Goal: Task Accomplishment & Management: Complete application form

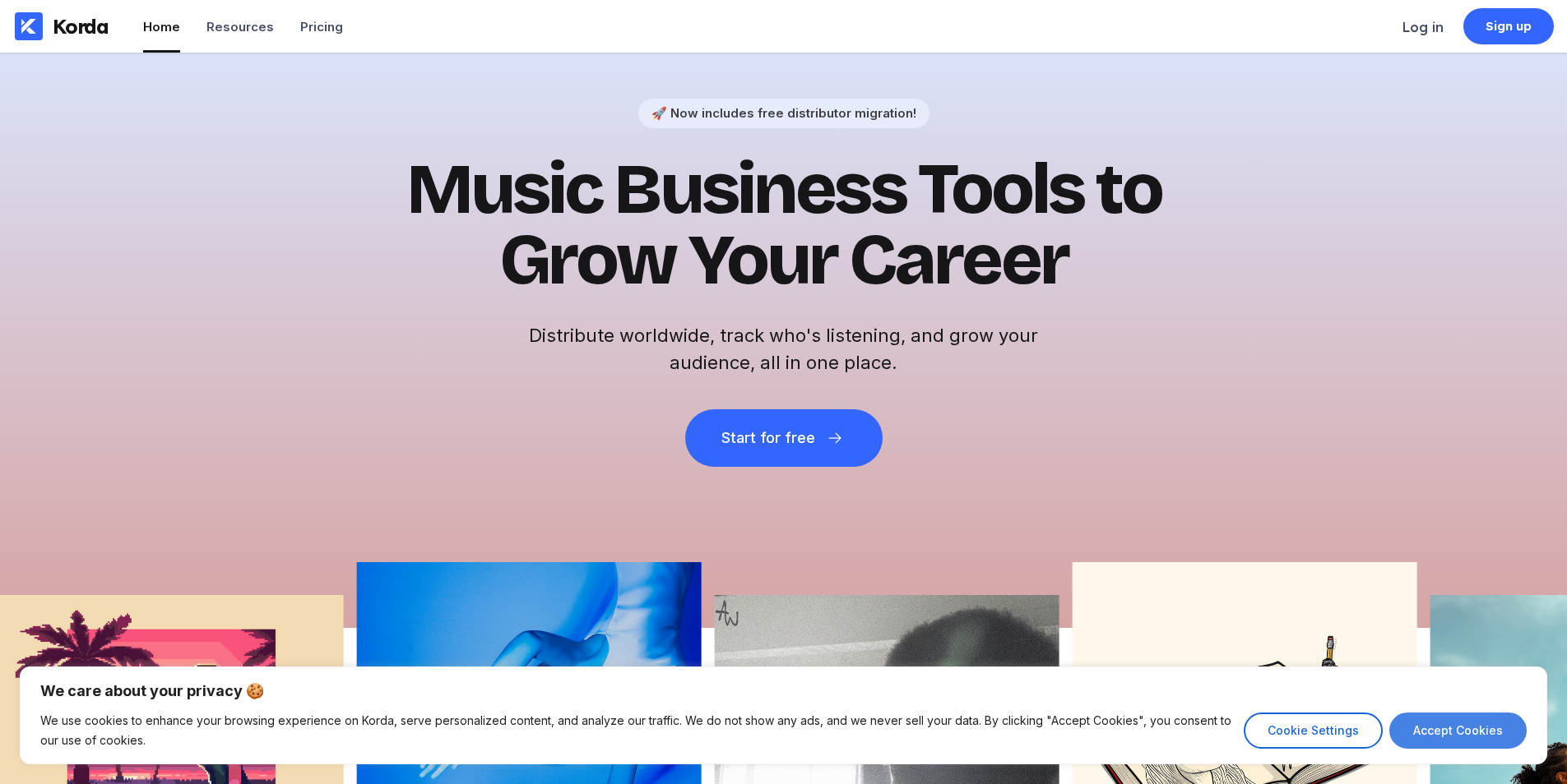
click at [1400, 742] on button "Accept Cookies" at bounding box center [1459, 731] width 138 height 36
checkbox input "true"
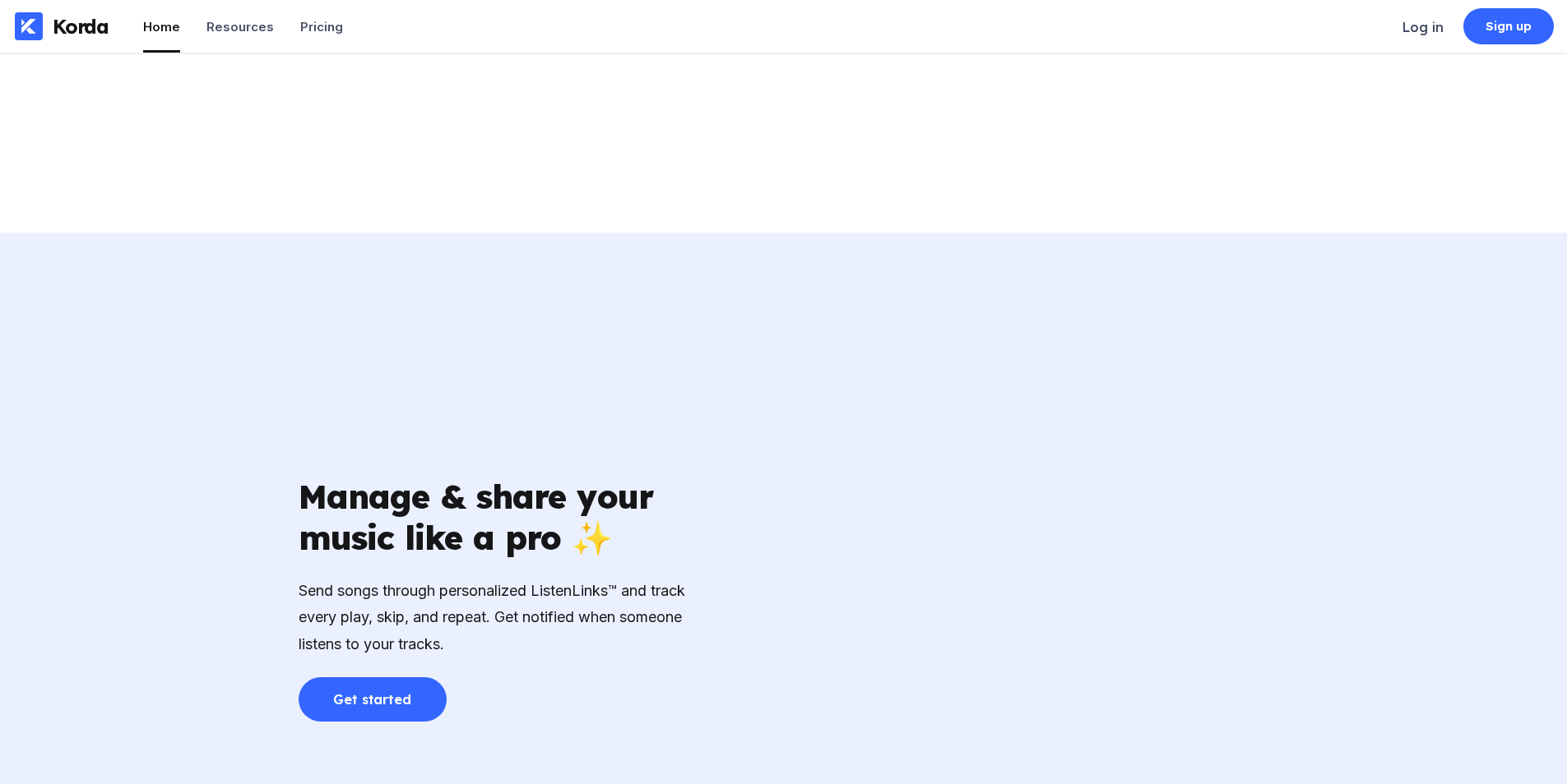
scroll to position [2713, 0]
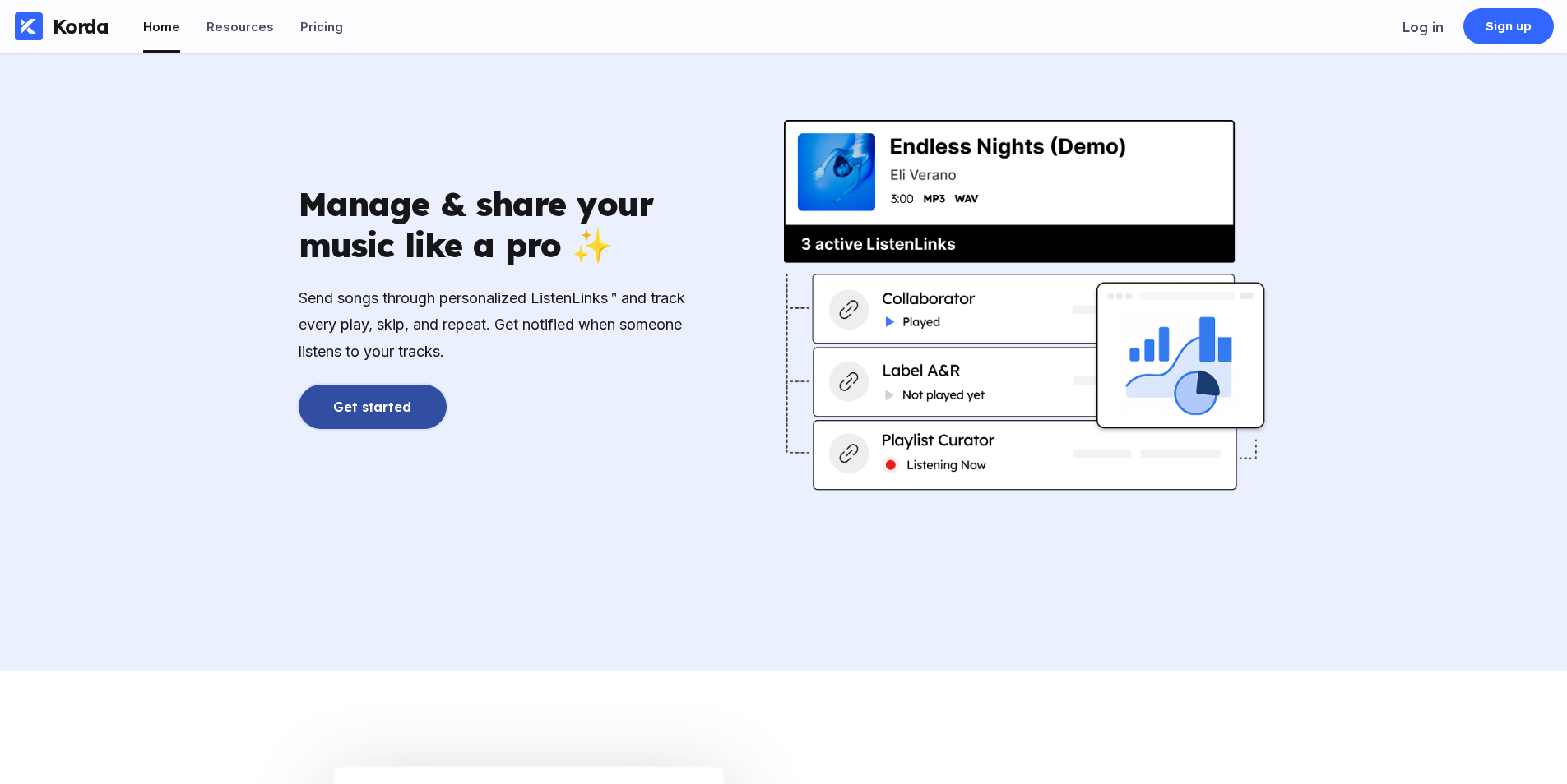
click at [400, 399] on button "Get started" at bounding box center [372, 406] width 148 height 44
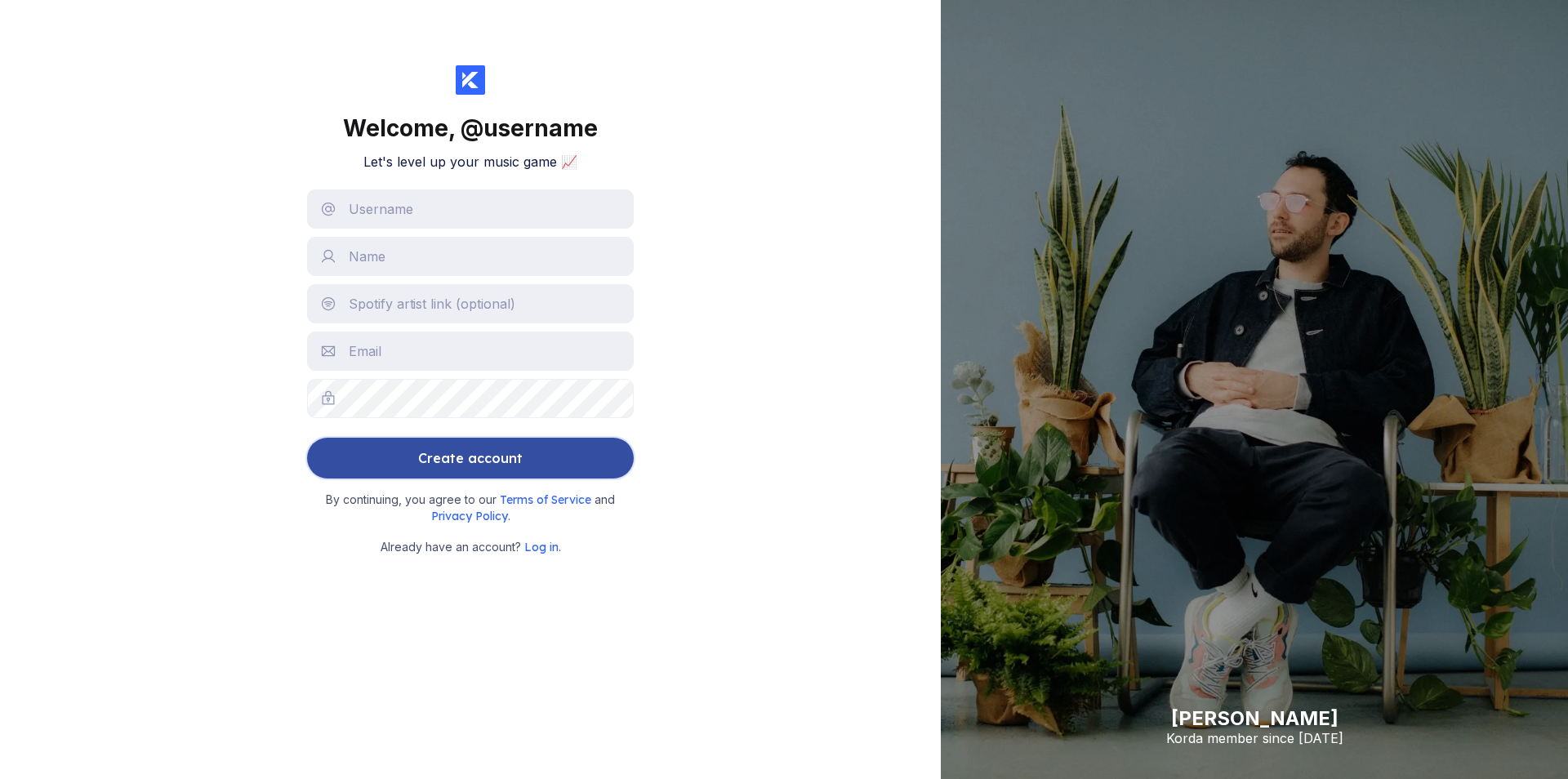
click at [458, 446] on div "Create account" at bounding box center [470, 458] width 104 height 32
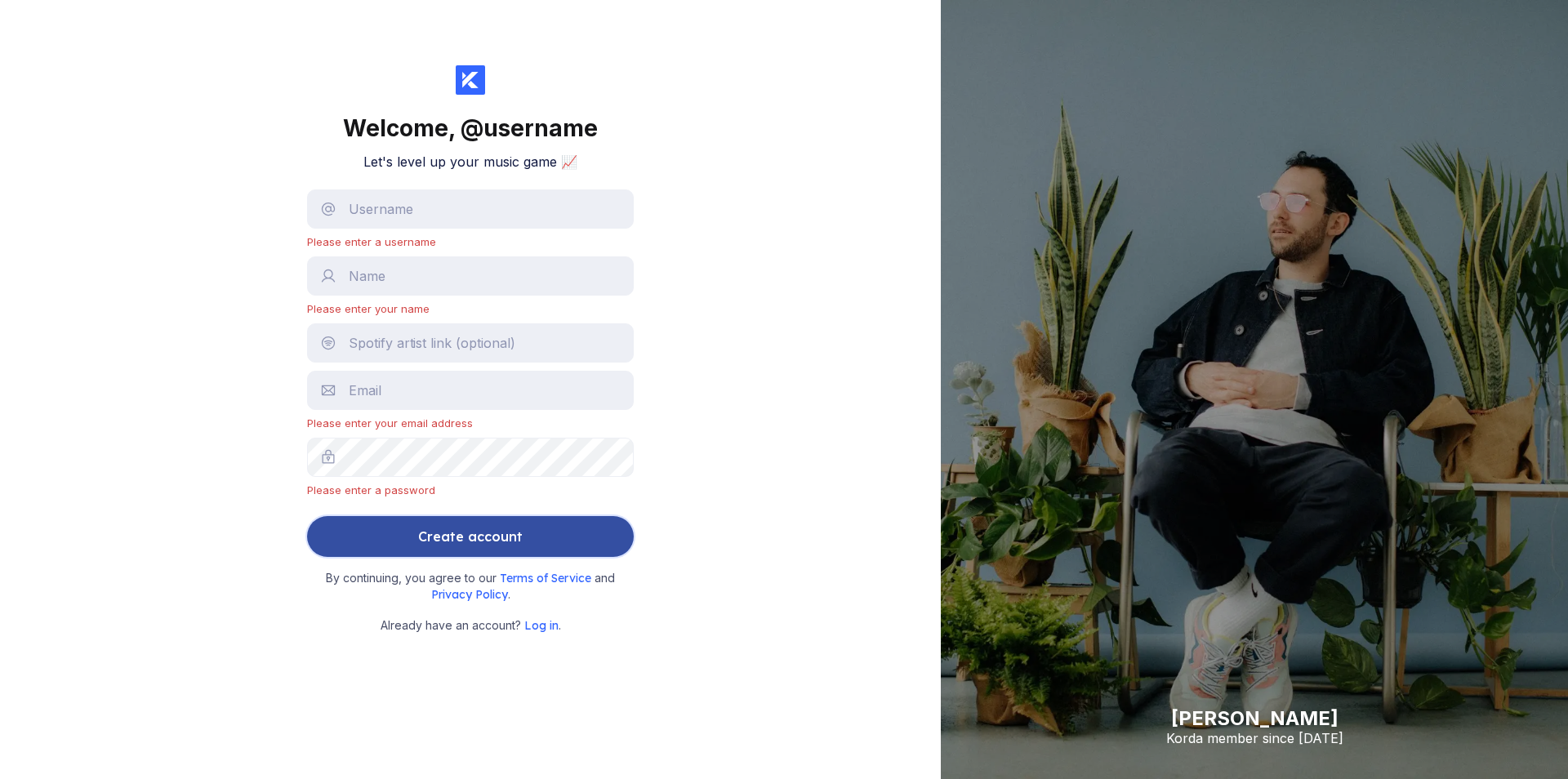
click at [476, 534] on div "Create account" at bounding box center [470, 537] width 104 height 32
click at [560, 548] on button "Create account" at bounding box center [470, 537] width 327 height 41
